Goal: Task Accomplishment & Management: Use online tool/utility

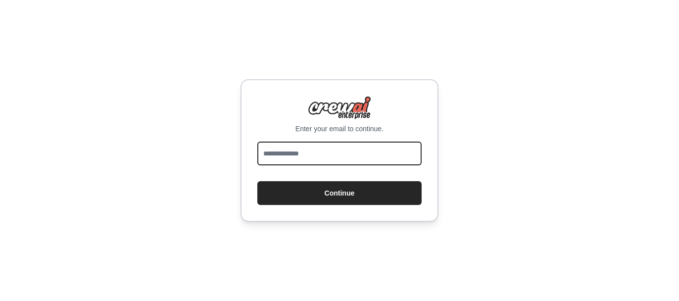
click at [386, 150] on input "email" at bounding box center [339, 154] width 164 height 24
type input "**********"
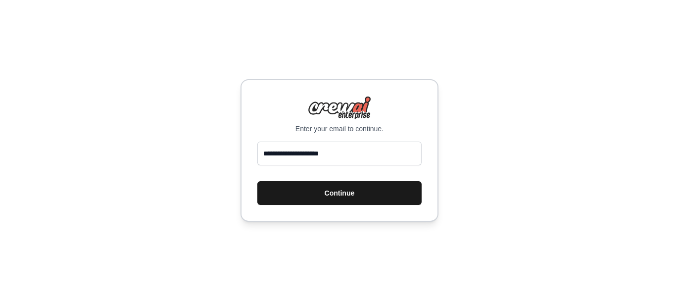
click at [381, 192] on button "Continue" at bounding box center [339, 193] width 164 height 24
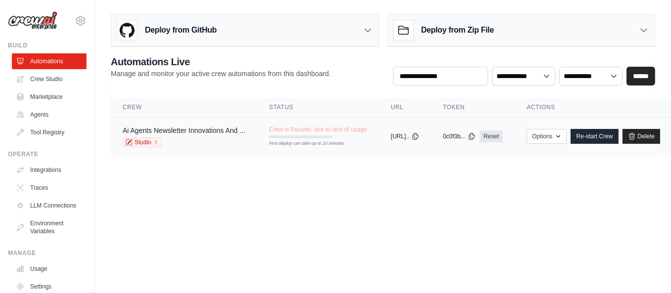
click at [216, 131] on link "Ai Agents Newsletter Innovations And ..." at bounding box center [184, 131] width 123 height 8
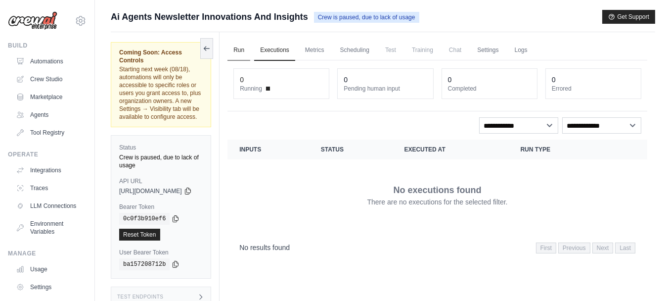
click at [245, 48] on link "Run" at bounding box center [239, 50] width 23 height 21
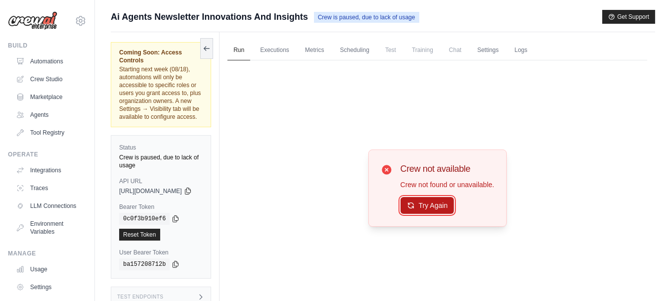
click at [438, 203] on button "Try Again" at bounding box center [428, 205] width 54 height 17
click at [374, 50] on link "Scheduling" at bounding box center [354, 50] width 41 height 21
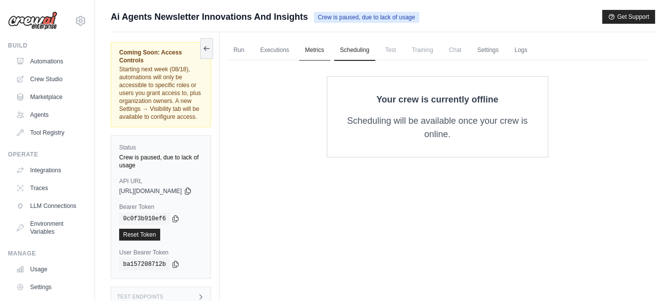
click at [331, 49] on link "Metrics" at bounding box center [314, 50] width 31 height 21
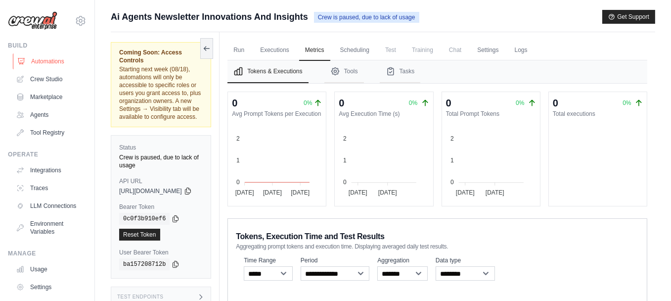
click at [51, 60] on link "Automations" at bounding box center [50, 61] width 75 height 16
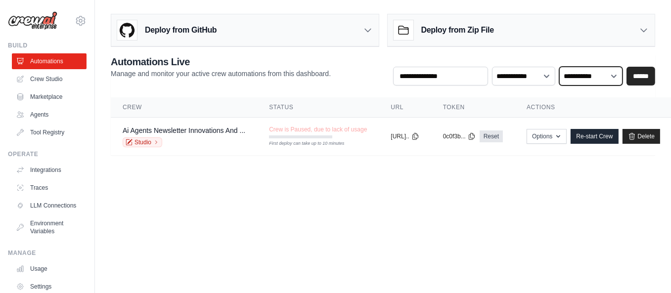
click at [617, 79] on select "**********" at bounding box center [591, 76] width 63 height 18
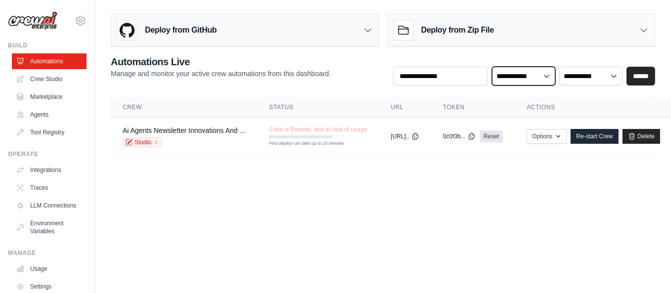
click at [554, 72] on select "**********" at bounding box center [523, 76] width 63 height 18
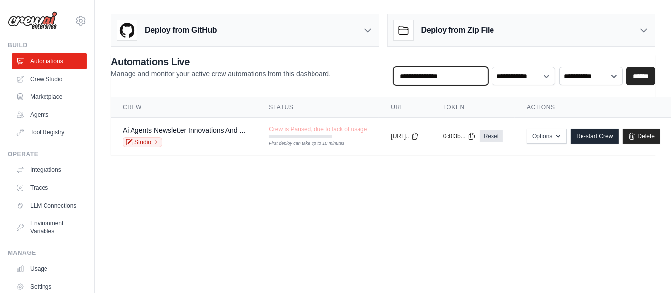
click at [464, 73] on input "text" at bounding box center [440, 76] width 95 height 19
click at [642, 27] on icon at bounding box center [644, 30] width 10 height 10
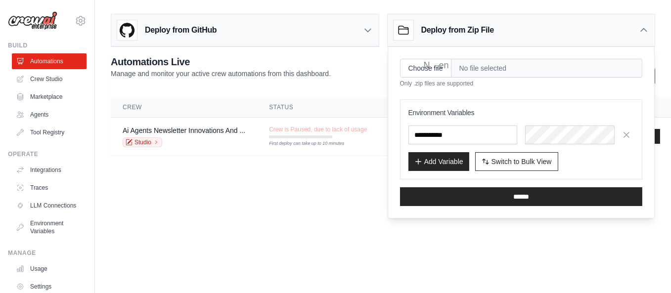
click at [299, 217] on body "hasanbeker22@gmail.com Settings Build Automations Crew Studio" at bounding box center [335, 146] width 671 height 293
click at [641, 32] on icon at bounding box center [644, 30] width 10 height 10
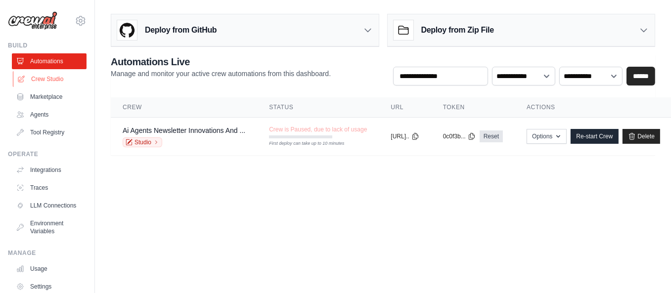
click at [60, 82] on link "Crew Studio" at bounding box center [50, 79] width 75 height 16
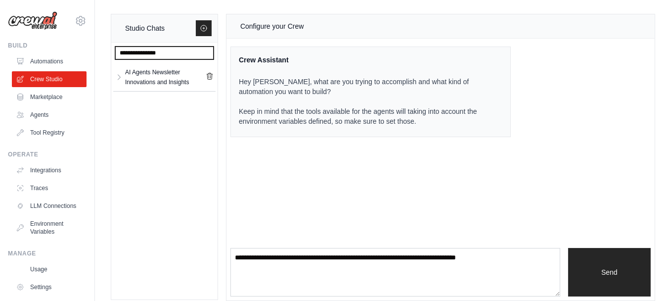
click at [177, 52] on input "text" at bounding box center [164, 53] width 98 height 13
click at [54, 98] on link "Marketplace" at bounding box center [50, 97] width 75 height 16
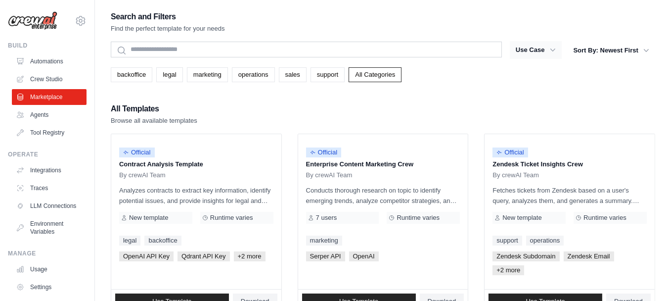
click at [545, 45] on button "Use Case" at bounding box center [536, 50] width 52 height 18
click at [208, 77] on link "marketing" at bounding box center [207, 74] width 41 height 15
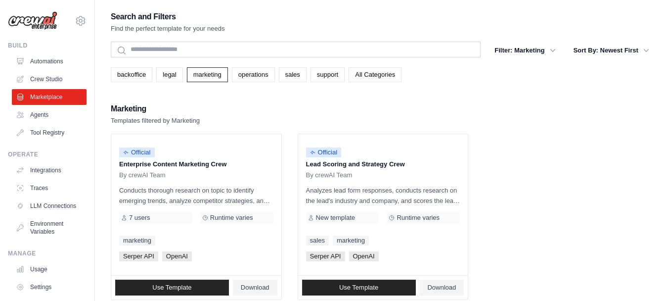
scroll to position [20, 0]
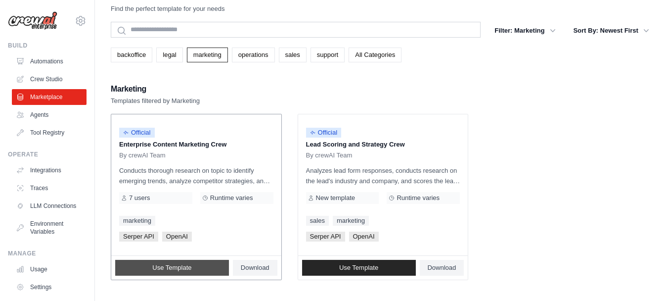
click at [189, 264] on span "Use Template" at bounding box center [171, 268] width 39 height 8
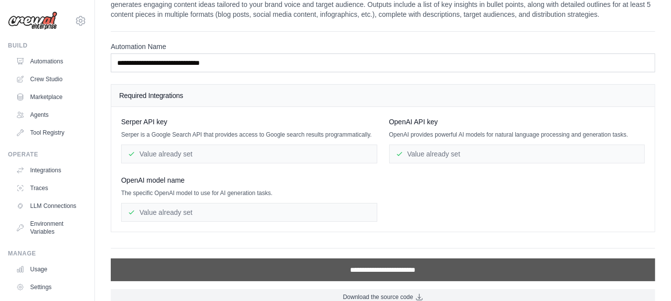
scroll to position [44, 0]
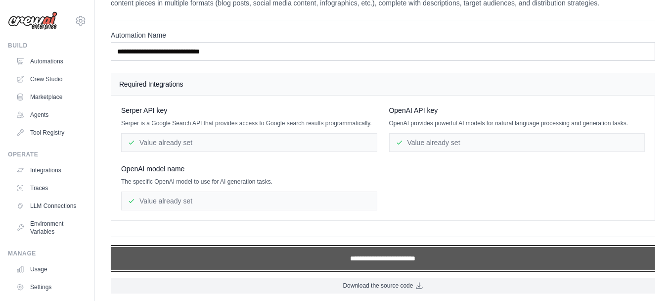
click at [368, 255] on input "**********" at bounding box center [383, 258] width 545 height 23
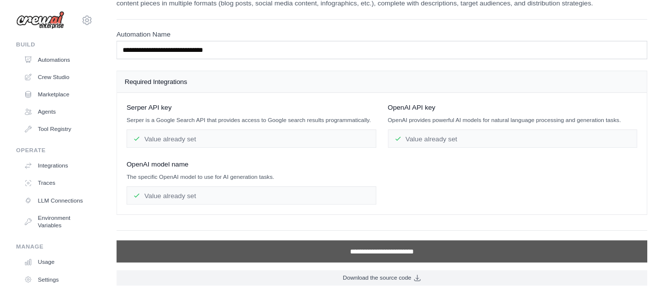
scroll to position [0, 0]
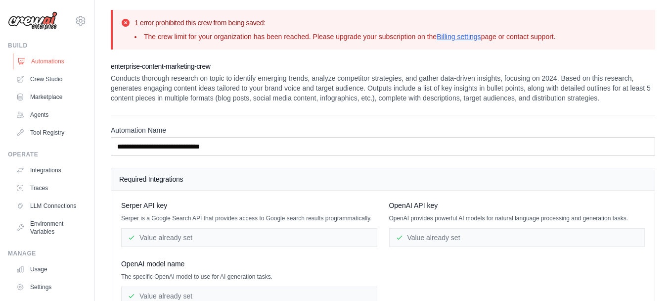
click at [43, 62] on link "Automations" at bounding box center [50, 61] width 75 height 16
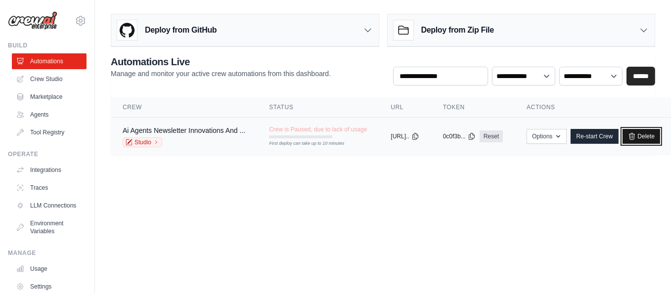
click at [661, 140] on link "Delete" at bounding box center [642, 136] width 38 height 15
click at [661, 138] on link "Delete" at bounding box center [642, 136] width 38 height 15
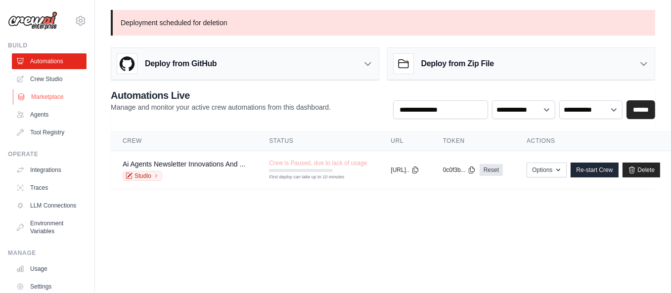
click at [47, 98] on link "Marketplace" at bounding box center [50, 97] width 75 height 16
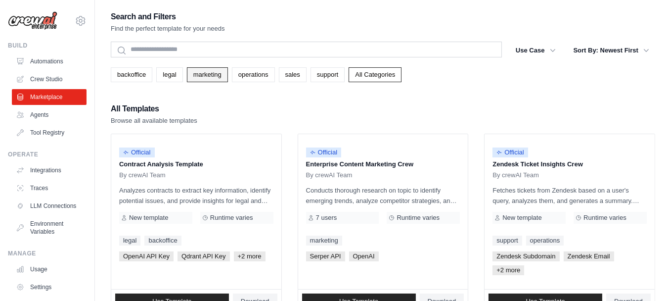
click at [202, 74] on link "marketing" at bounding box center [207, 74] width 41 height 15
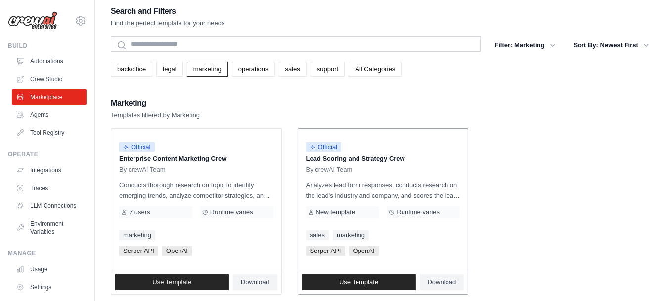
scroll to position [20, 0]
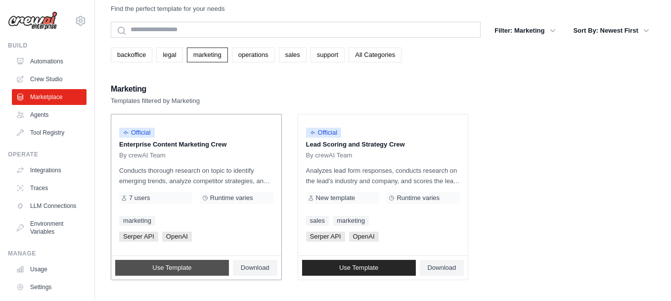
click at [191, 268] on link "Use Template" at bounding box center [172, 268] width 114 height 16
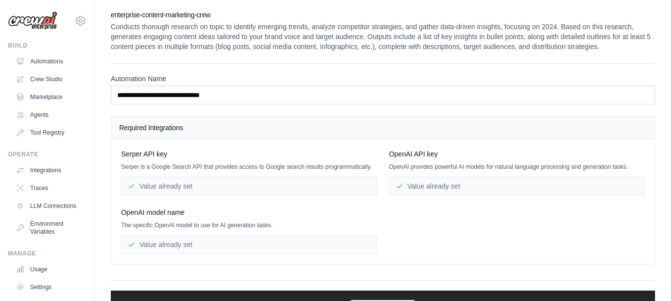
scroll to position [44, 0]
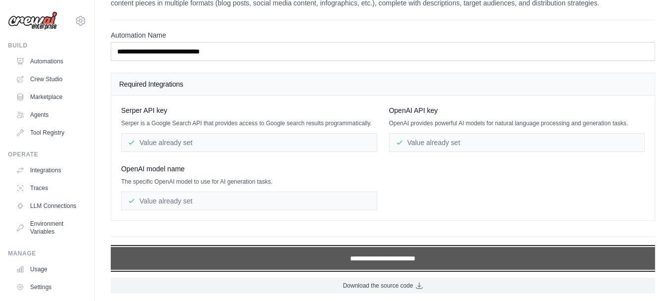
click at [312, 262] on input "**********" at bounding box center [383, 258] width 545 height 23
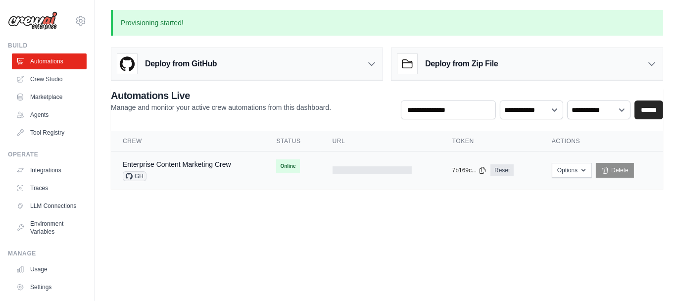
click at [292, 168] on span "Online" at bounding box center [287, 166] width 23 height 14
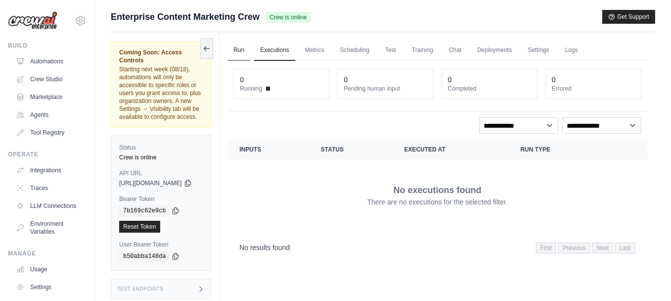
click at [250, 52] on link "Run" at bounding box center [239, 50] width 23 height 21
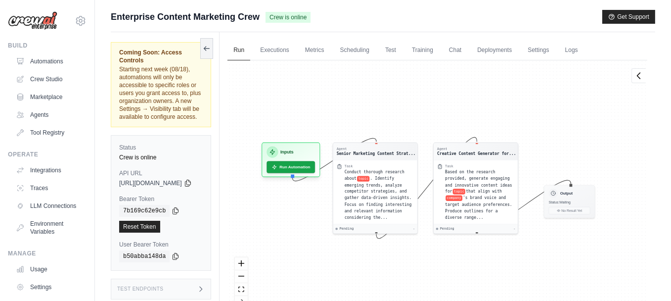
scroll to position [42, 0]
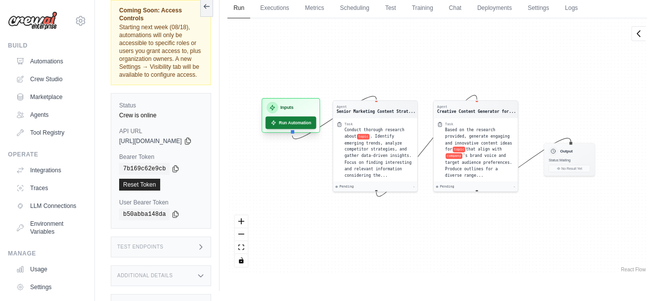
click at [297, 121] on button "Run Automation" at bounding box center [291, 122] width 51 height 12
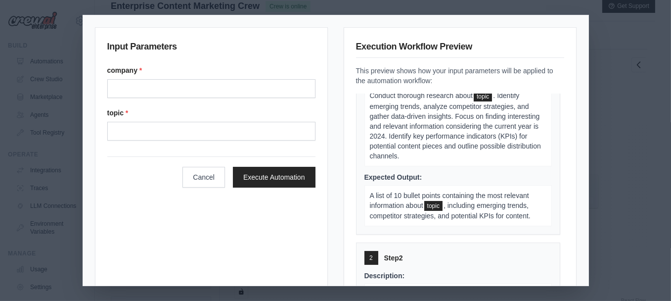
scroll to position [0, 0]
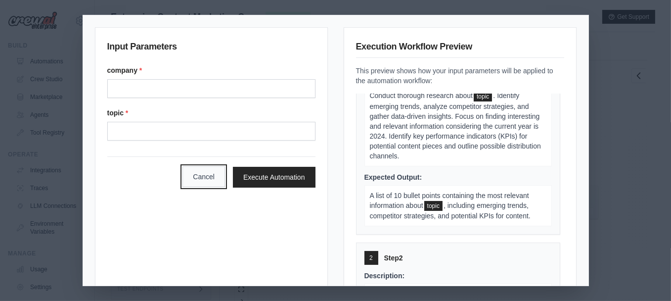
click at [200, 176] on button "Cancel" at bounding box center [204, 176] width 43 height 21
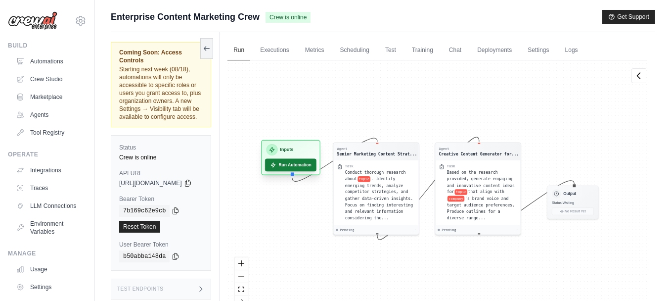
click at [300, 167] on button "Run Automation" at bounding box center [290, 165] width 51 height 13
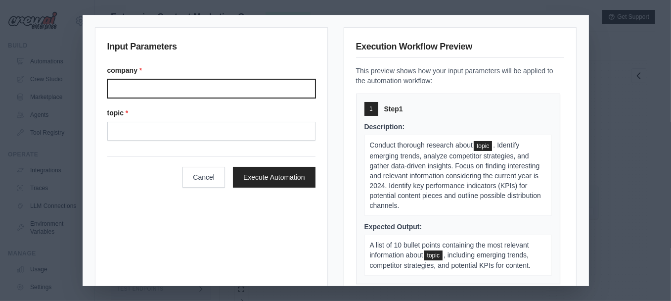
click at [188, 90] on input "Company" at bounding box center [211, 88] width 208 height 19
click at [121, 89] on input "********" at bounding box center [211, 88] width 208 height 19
type input "*********"
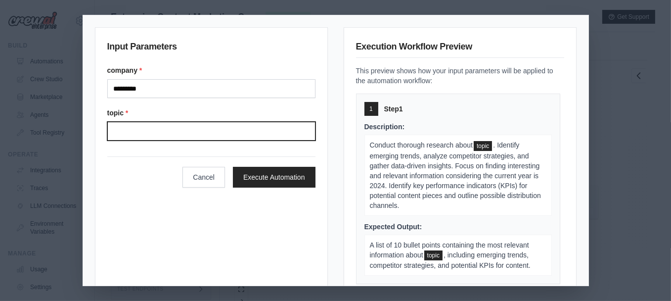
click at [163, 129] on input "Topic" at bounding box center [211, 131] width 208 height 19
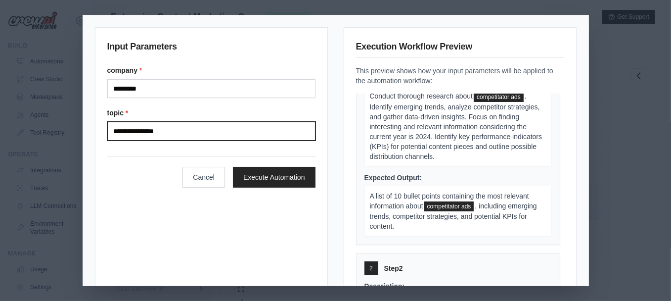
scroll to position [49, 0]
drag, startPoint x: 179, startPoint y: 132, endPoint x: 103, endPoint y: 131, distance: 75.7
click at [103, 131] on div "**********" at bounding box center [211, 177] width 233 height 301
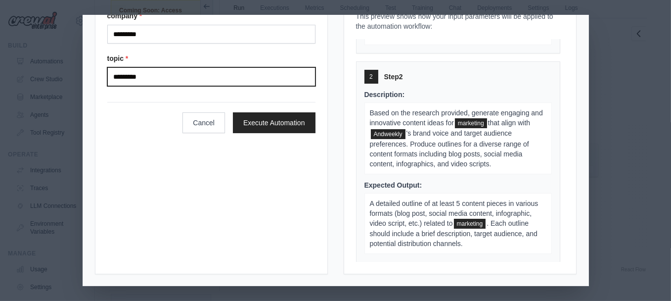
scroll to position [185, 0]
type input "*********"
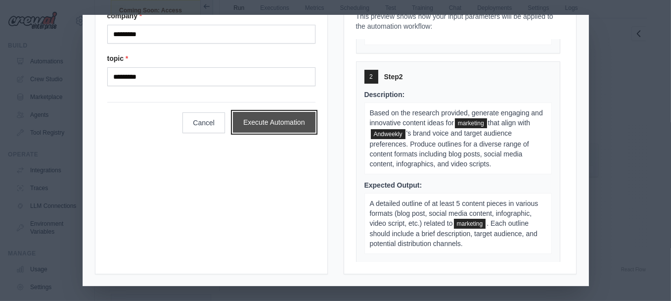
click at [288, 129] on button "Execute Automation" at bounding box center [274, 122] width 83 height 21
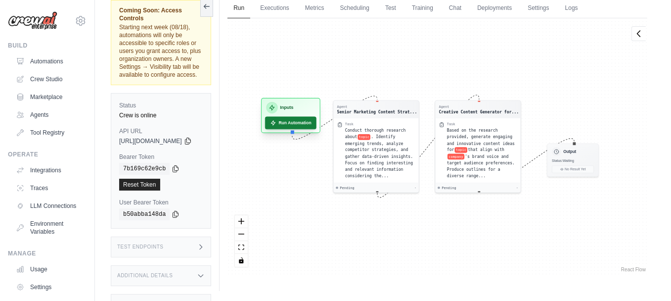
click at [315, 123] on button "Run Automation" at bounding box center [290, 123] width 51 height 13
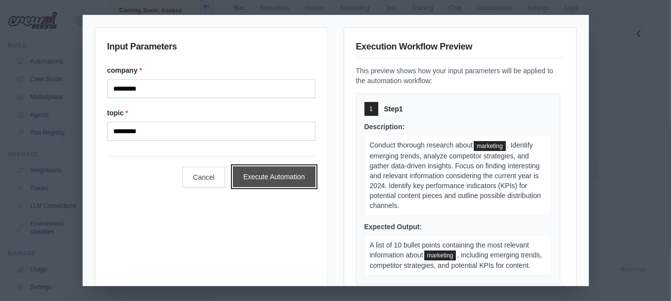
click at [284, 176] on button "Execute Automation" at bounding box center [274, 176] width 83 height 21
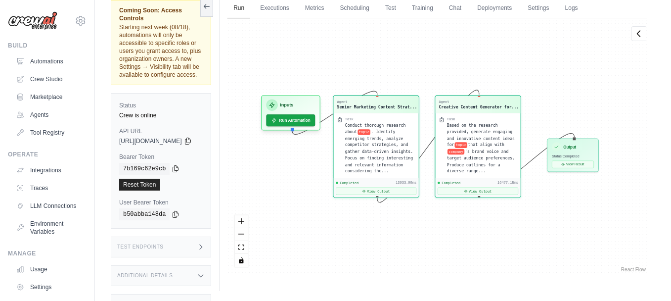
scroll to position [7282, 0]
click at [593, 160] on button "View Result" at bounding box center [573, 162] width 42 height 7
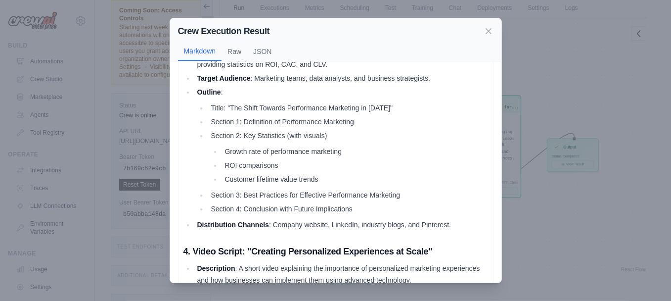
scroll to position [522, 0]
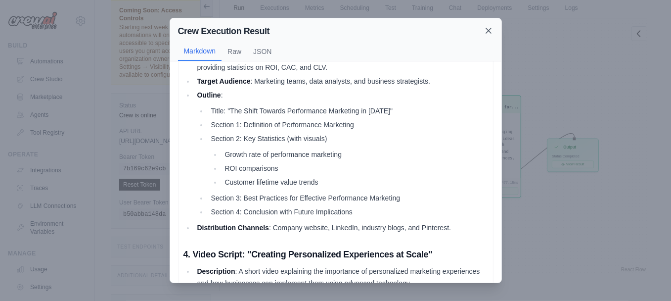
click at [487, 34] on icon at bounding box center [489, 31] width 10 height 10
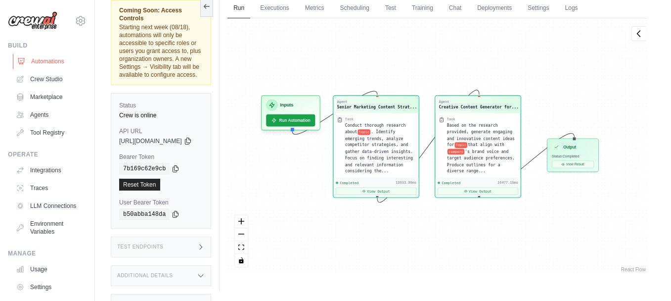
click at [48, 59] on link "Automations" at bounding box center [50, 61] width 75 height 16
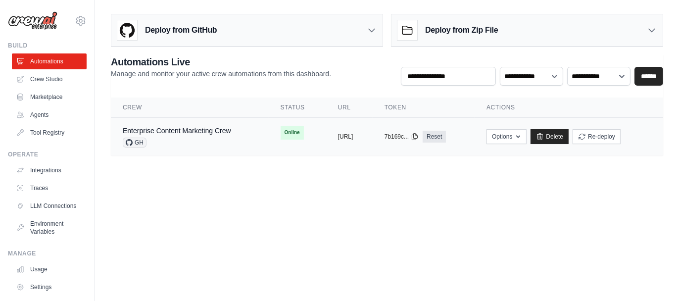
click at [137, 142] on span "GH" at bounding box center [135, 143] width 24 height 10
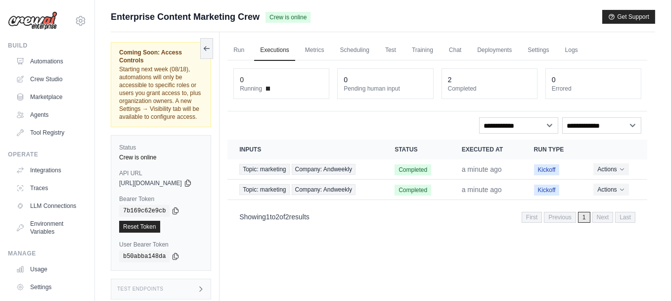
click at [480, 85] on dt "Completed" at bounding box center [489, 89] width 83 height 8
click at [327, 43] on link "Metrics" at bounding box center [314, 50] width 31 height 21
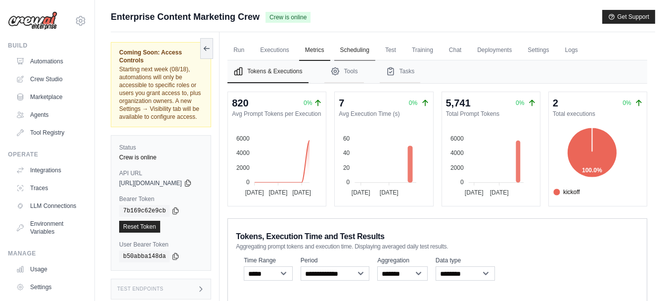
click at [365, 49] on link "Scheduling" at bounding box center [354, 50] width 41 height 21
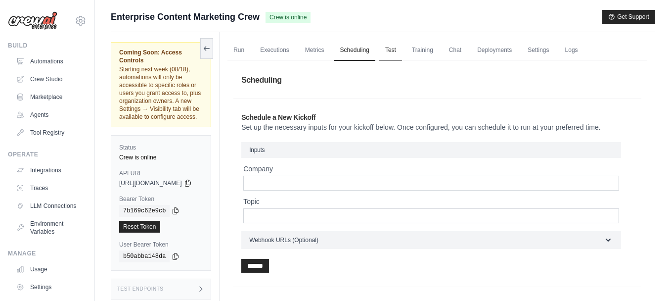
click at [402, 47] on link "Test" at bounding box center [390, 50] width 23 height 21
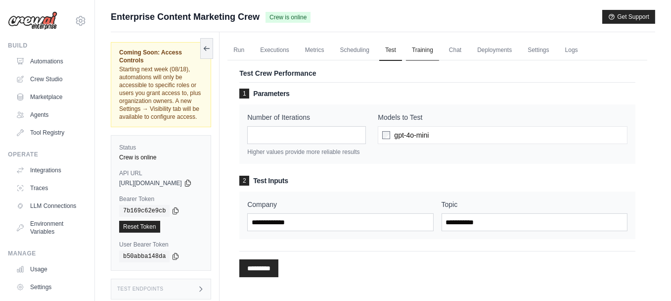
click at [438, 50] on link "Training" at bounding box center [422, 50] width 33 height 21
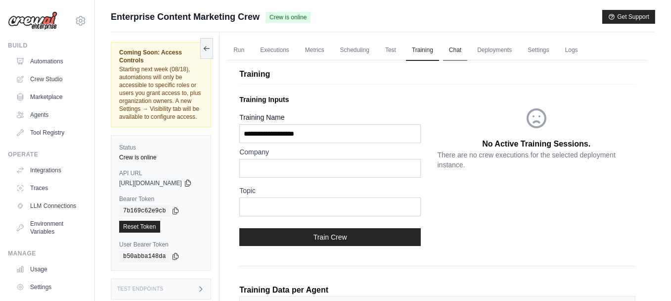
click at [465, 50] on link "Chat" at bounding box center [455, 50] width 24 height 21
click at [515, 49] on link "Deployments" at bounding box center [495, 50] width 47 height 21
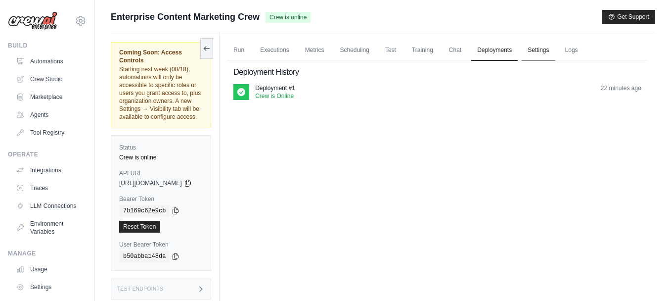
click at [550, 51] on link "Settings" at bounding box center [538, 50] width 33 height 21
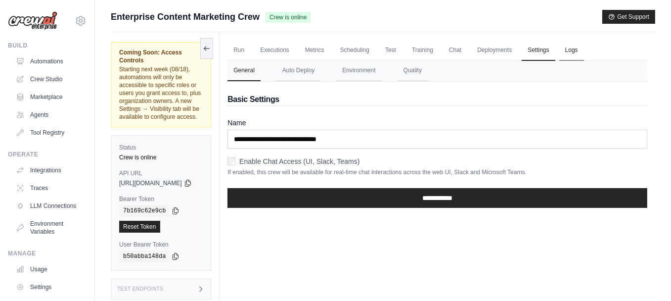
click at [584, 49] on link "Logs" at bounding box center [572, 50] width 25 height 21
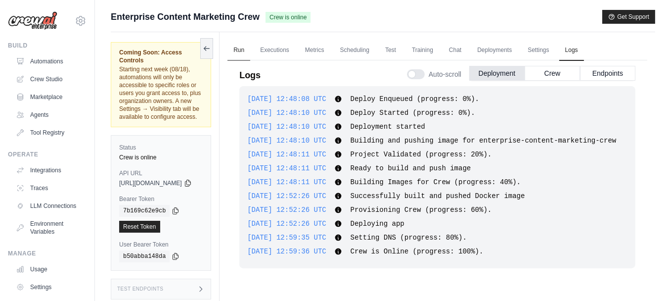
click at [250, 52] on link "Run" at bounding box center [239, 50] width 23 height 21
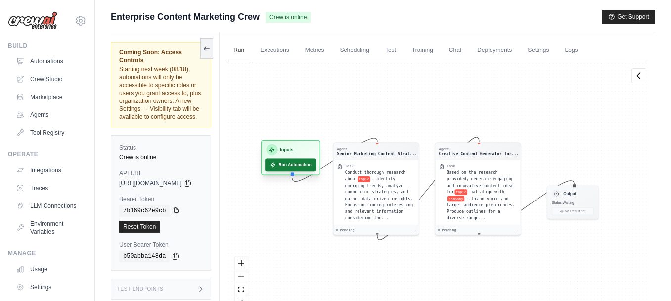
click at [303, 163] on button "Run Automation" at bounding box center [290, 165] width 51 height 13
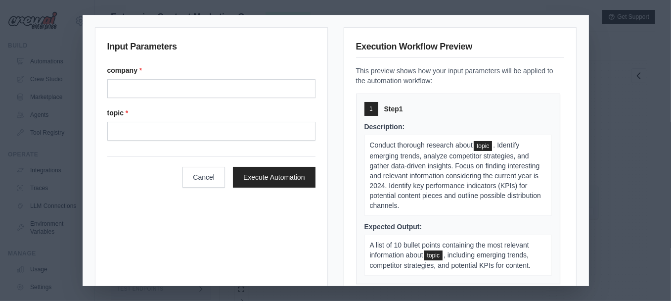
click at [424, 185] on span ". Identify emerging trends, analyze competitor strategies, and gather data-driv…" at bounding box center [455, 175] width 171 height 68
click at [427, 185] on span ". Identify emerging trends, analyze competitor strategies, and gather data-driv…" at bounding box center [455, 175] width 171 height 68
